Goal: Go to known website: Access a specific website the user already knows

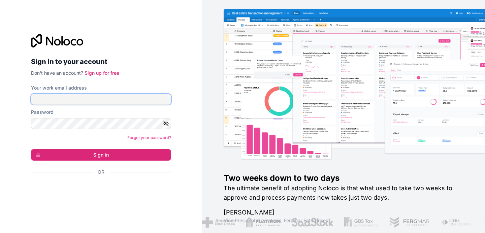
click at [72, 97] on input "Your work email address" at bounding box center [101, 99] width 140 height 11
type input "[PERSON_NAME][EMAIL_ADDRESS][PERSON_NAME][DOMAIN_NAME]"
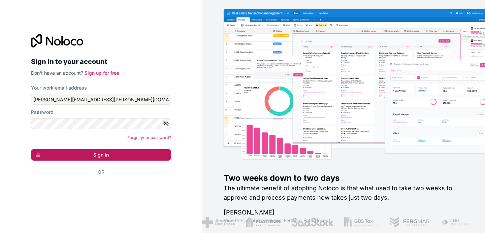
click at [84, 158] on button "Sign in" at bounding box center [101, 154] width 140 height 11
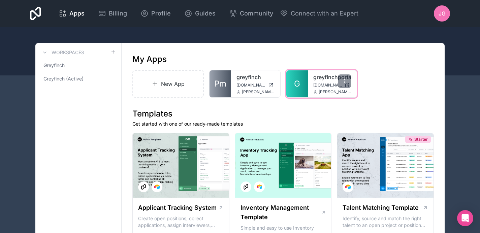
click at [327, 83] on span "[DOMAIN_NAME]" at bounding box center [327, 85] width 29 height 5
click at [345, 85] on div at bounding box center [344, 80] width 13 height 13
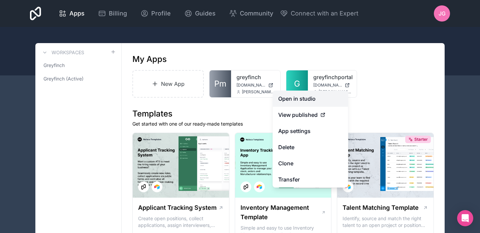
click at [317, 103] on link "Open in studio" at bounding box center [310, 99] width 75 height 16
